Goal: Information Seeking & Learning: Learn about a topic

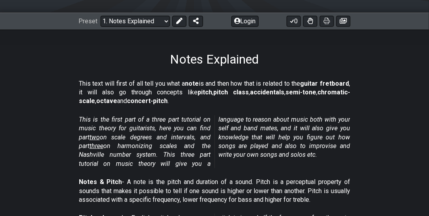
scroll to position [112, 0]
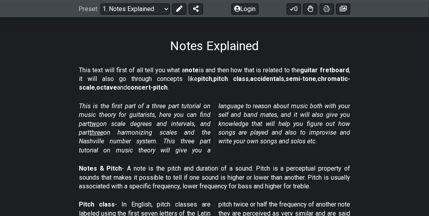
drag, startPoint x: 174, startPoint y: 148, endPoint x: 92, endPoint y: 127, distance: 84.6
click at [92, 127] on p "This is the first part of a three part tutorial on music theory for guitarists,…" at bounding box center [214, 128] width 271 height 53
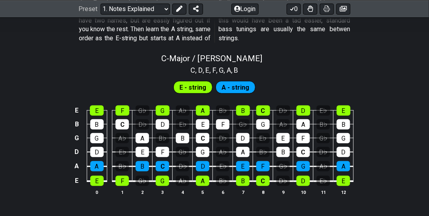
scroll to position [768, 0]
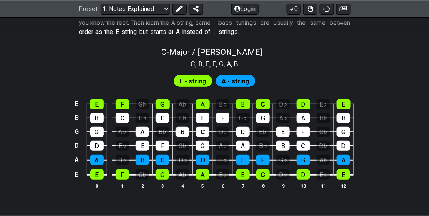
click at [198, 78] on span "E - string" at bounding box center [193, 80] width 27 height 11
click at [247, 78] on span "A - string" at bounding box center [236, 80] width 28 height 11
click at [100, 103] on div "E" at bounding box center [97, 104] width 14 height 10
click at [125, 101] on div "F" at bounding box center [123, 104] width 14 height 10
click at [163, 105] on div "G" at bounding box center [163, 104] width 14 height 10
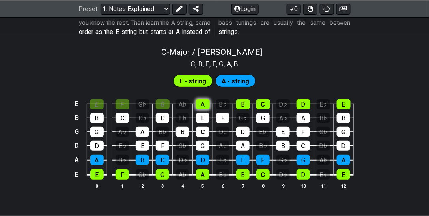
click at [202, 103] on div "A" at bounding box center [203, 104] width 14 height 10
click at [238, 104] on div "B" at bounding box center [243, 104] width 14 height 10
click at [259, 102] on div "C" at bounding box center [263, 104] width 14 height 10
click at [305, 104] on div "D" at bounding box center [304, 104] width 14 height 10
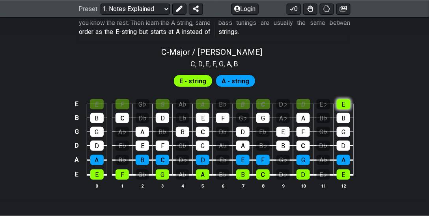
click at [340, 103] on div "E" at bounding box center [344, 104] width 14 height 10
click at [343, 117] on div "B" at bounding box center [343, 118] width 13 height 10
click at [304, 113] on div "A" at bounding box center [303, 118] width 13 height 10
click at [264, 116] on div "G" at bounding box center [262, 118] width 13 height 10
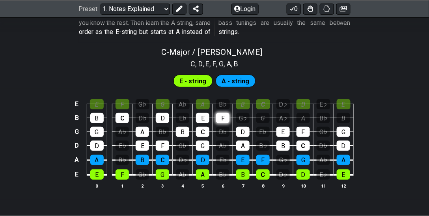
click at [230, 115] on div "F" at bounding box center [222, 118] width 13 height 10
click at [206, 115] on div "E" at bounding box center [202, 118] width 13 height 10
click at [226, 113] on div "F" at bounding box center [222, 118] width 13 height 10
click at [204, 114] on div "E" at bounding box center [202, 118] width 13 height 10
drag, startPoint x: 246, startPoint y: 116, endPoint x: 262, endPoint y: 114, distance: 16.3
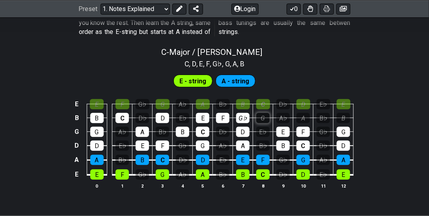
click at [246, 116] on div "G♭" at bounding box center [242, 118] width 13 height 10
click at [263, 114] on div "G" at bounding box center [262, 118] width 13 height 10
drag, startPoint x: 265, startPoint y: 129, endPoint x: 256, endPoint y: 140, distance: 14.9
click at [265, 129] on div "E♭" at bounding box center [262, 132] width 13 height 10
click at [256, 141] on div "B♭" at bounding box center [262, 145] width 13 height 10
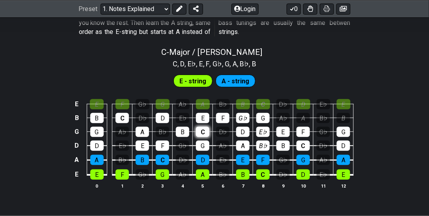
drag, startPoint x: 202, startPoint y: 137, endPoint x: 208, endPoint y: 130, distance: 8.7
click at [204, 135] on td "G" at bounding box center [203, 138] width 20 height 14
drag, startPoint x: 216, startPoint y: 127, endPoint x: 218, endPoint y: 149, distance: 21.8
click at [218, 149] on tbody "E E F G♭ G A♭ A B♭ B C D♭ D E♭ E B B C D♭ D E♭ E F G♭ G A♭ A B♭ B G G A♭ A B♭ B…" at bounding box center [213, 136] width 282 height 93
drag, startPoint x: 218, startPoint y: 155, endPoint x: 215, endPoint y: 162, distance: 7.3
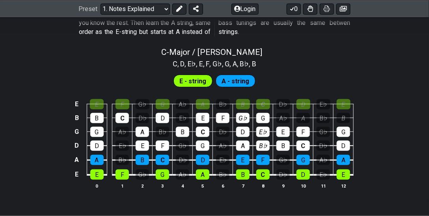
click at [217, 157] on td "E♭" at bounding box center [223, 153] width 20 height 15
click at [215, 163] on td "B♭" at bounding box center [223, 167] width 20 height 15
drag, startPoint x: 214, startPoint y: 161, endPoint x: 212, endPoint y: 155, distance: 6.1
click at [214, 160] on td "B♭" at bounding box center [223, 167] width 20 height 15
drag, startPoint x: 212, startPoint y: 155, endPoint x: 213, endPoint y: 145, distance: 9.5
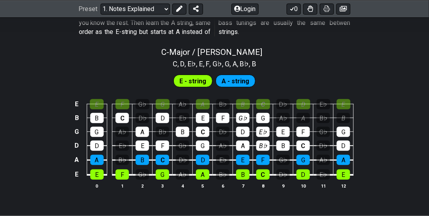
click at [212, 154] on td "D" at bounding box center [203, 153] width 20 height 15
drag, startPoint x: 213, startPoint y: 145, endPoint x: 217, endPoint y: 133, distance: 12.4
click at [217, 138] on tbody "E E F G♭ G A♭ A B♭ B C D♭ D E♭ E B B C D♭ D E♭ E F G♭ G A♭ A B♭ B G G A♭ A B♭ B…" at bounding box center [213, 136] width 282 height 93
drag, startPoint x: 217, startPoint y: 133, endPoint x: 219, endPoint y: 128, distance: 5.3
click at [218, 131] on div "D♭" at bounding box center [222, 132] width 13 height 10
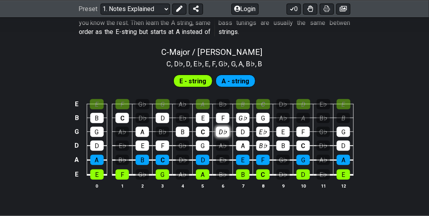
click at [219, 128] on div "D♭" at bounding box center [222, 132] width 13 height 10
